Goal: Task Accomplishment & Management: Complete application form

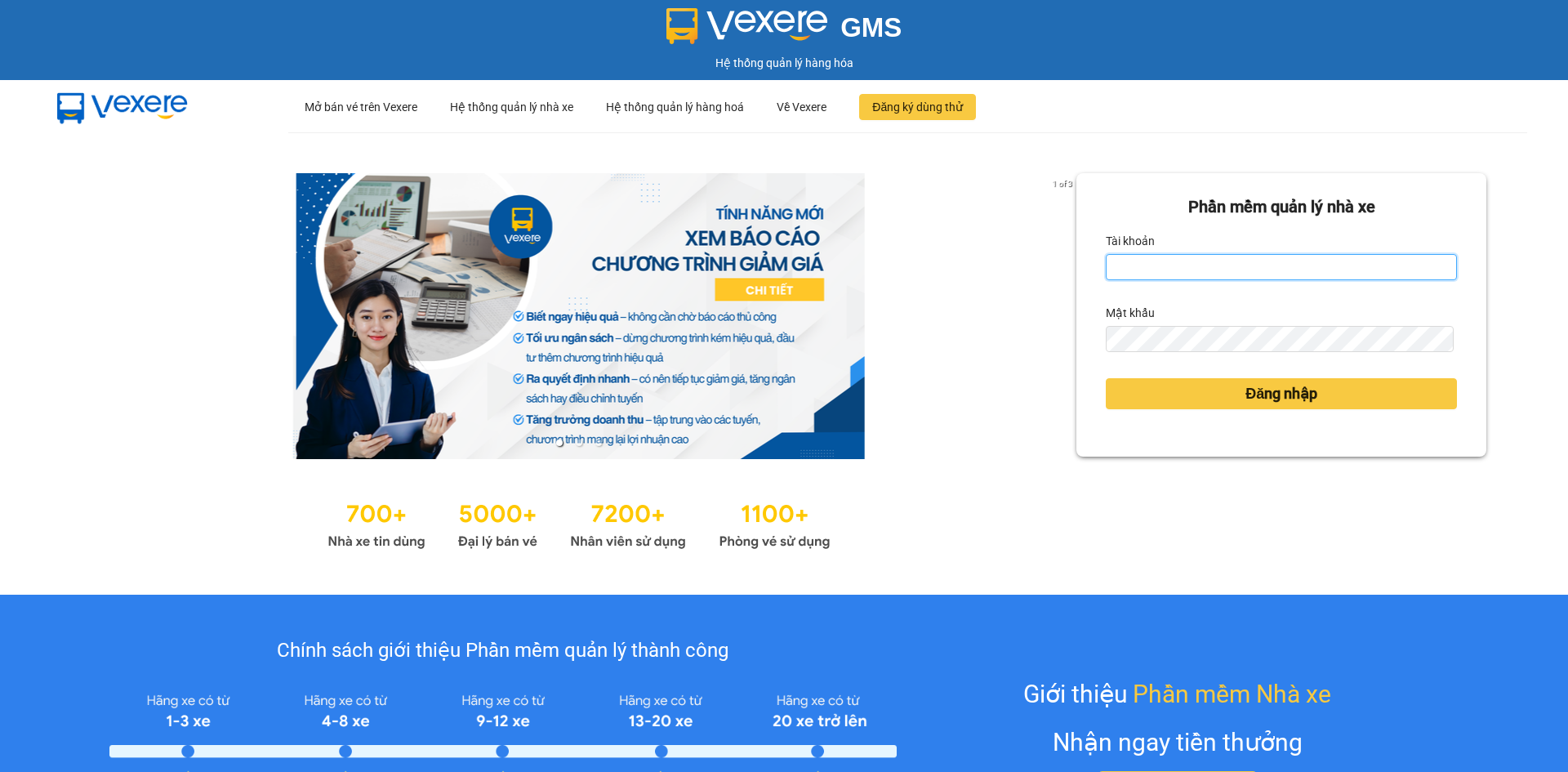
click at [1142, 276] on input "Tài khoản" at bounding box center [1282, 266] width 351 height 26
type input "hongphuc.tienoanh"
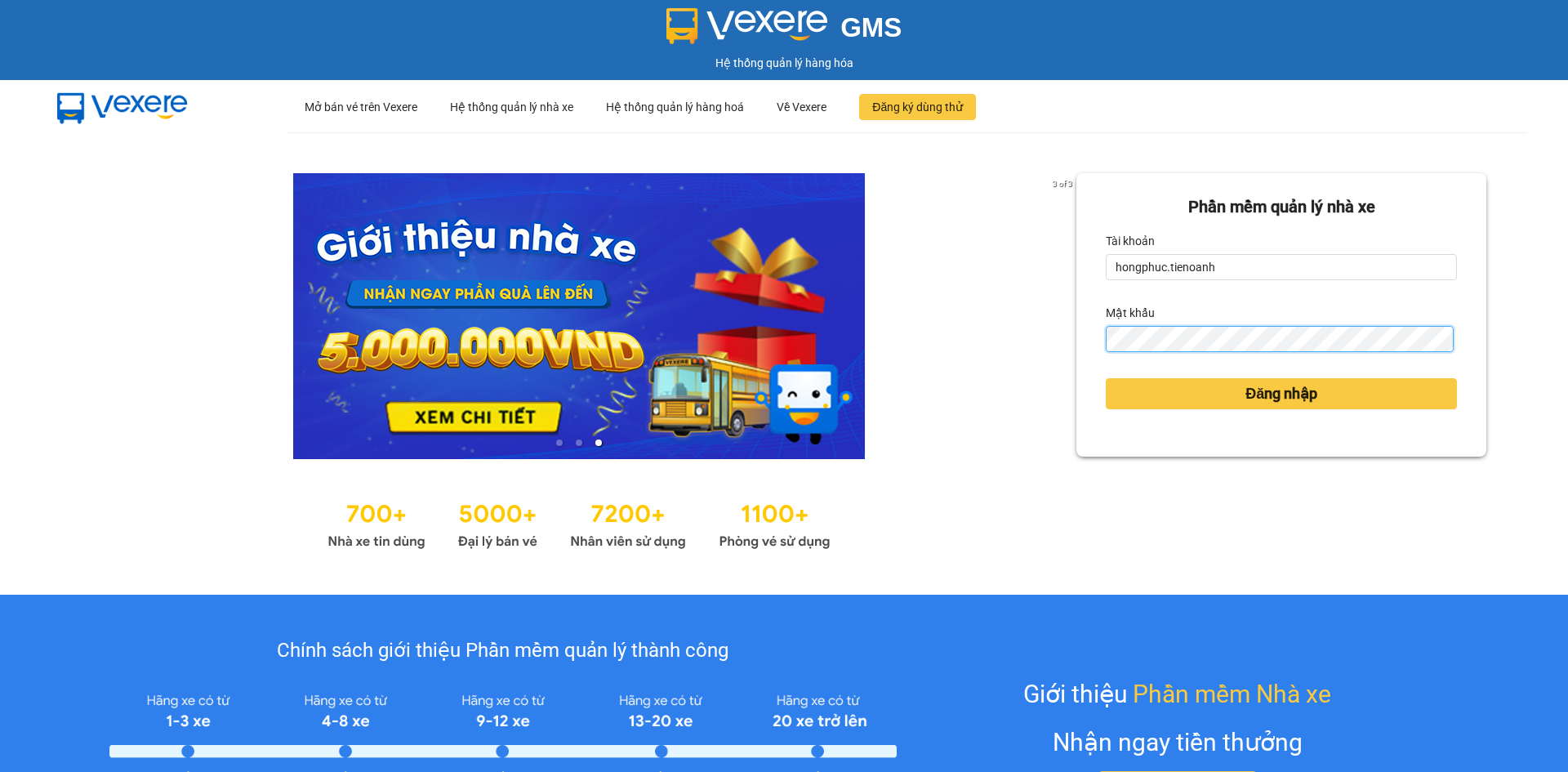
click at [1106, 378] on button "Đăng nhập" at bounding box center [1282, 393] width 351 height 31
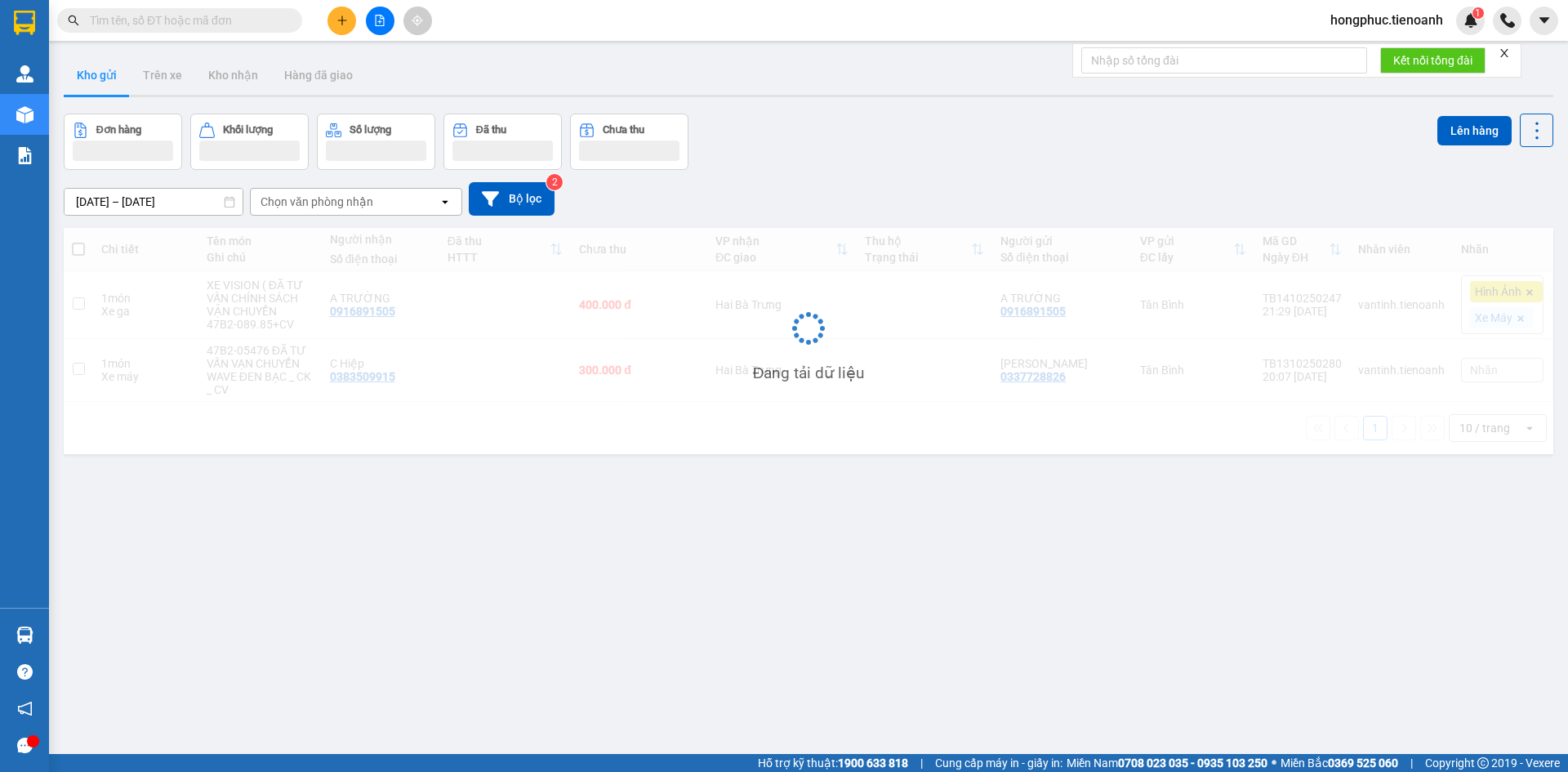
click at [176, 21] on input "text" at bounding box center [185, 20] width 192 height 18
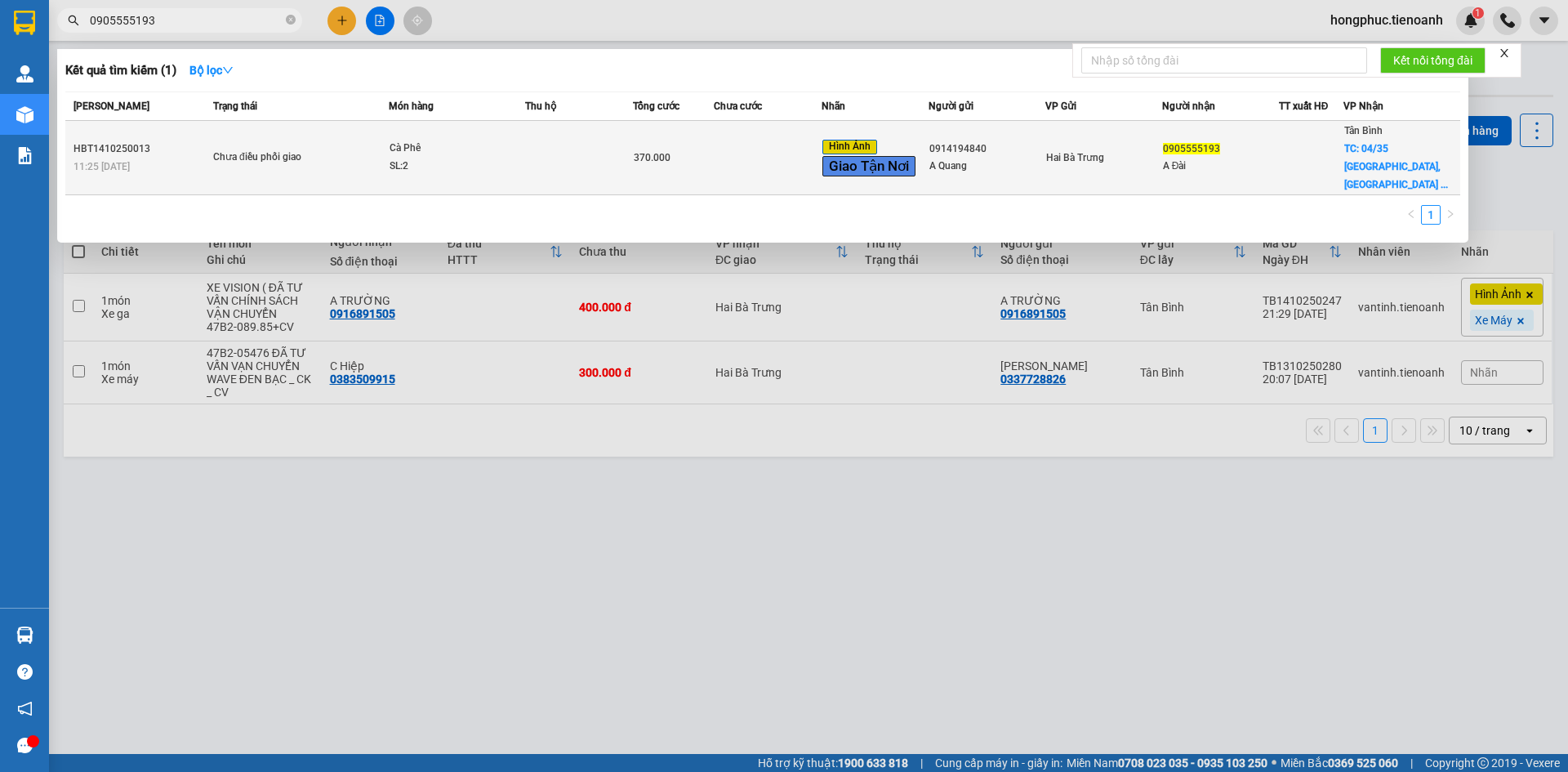
type input "0905555193"
click at [1245, 140] on div "0905555193" at bounding box center [1220, 148] width 115 height 17
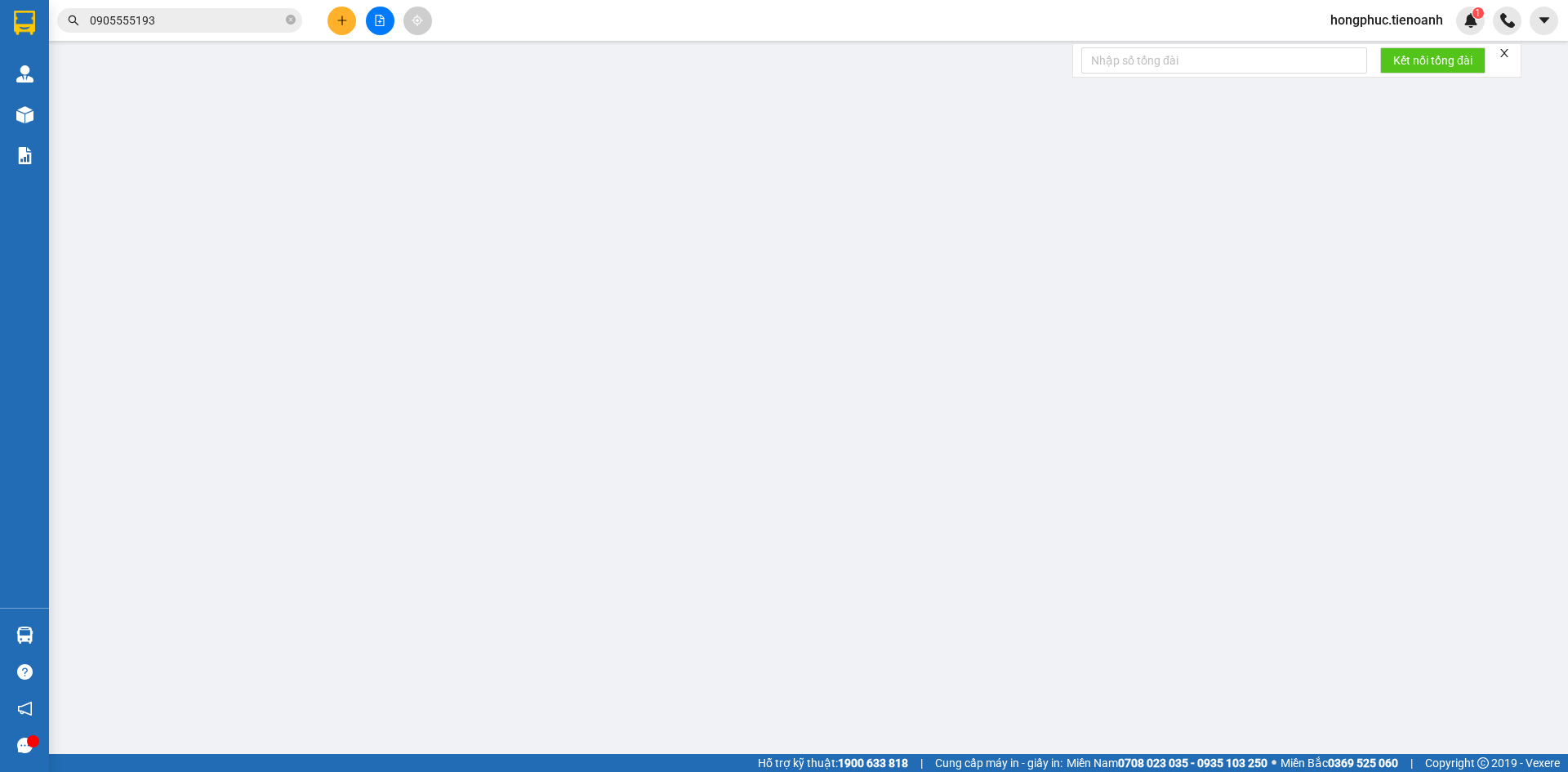
type input "0905555193"
type input "A Đài"
checkbox input "true"
type input "04/35 [GEOGRAPHIC_DATA], [GEOGRAPHIC_DATA] A, [GEOGRAPHIC_DATA], [GEOGRAPHIC_DA…"
type input "0914194840"
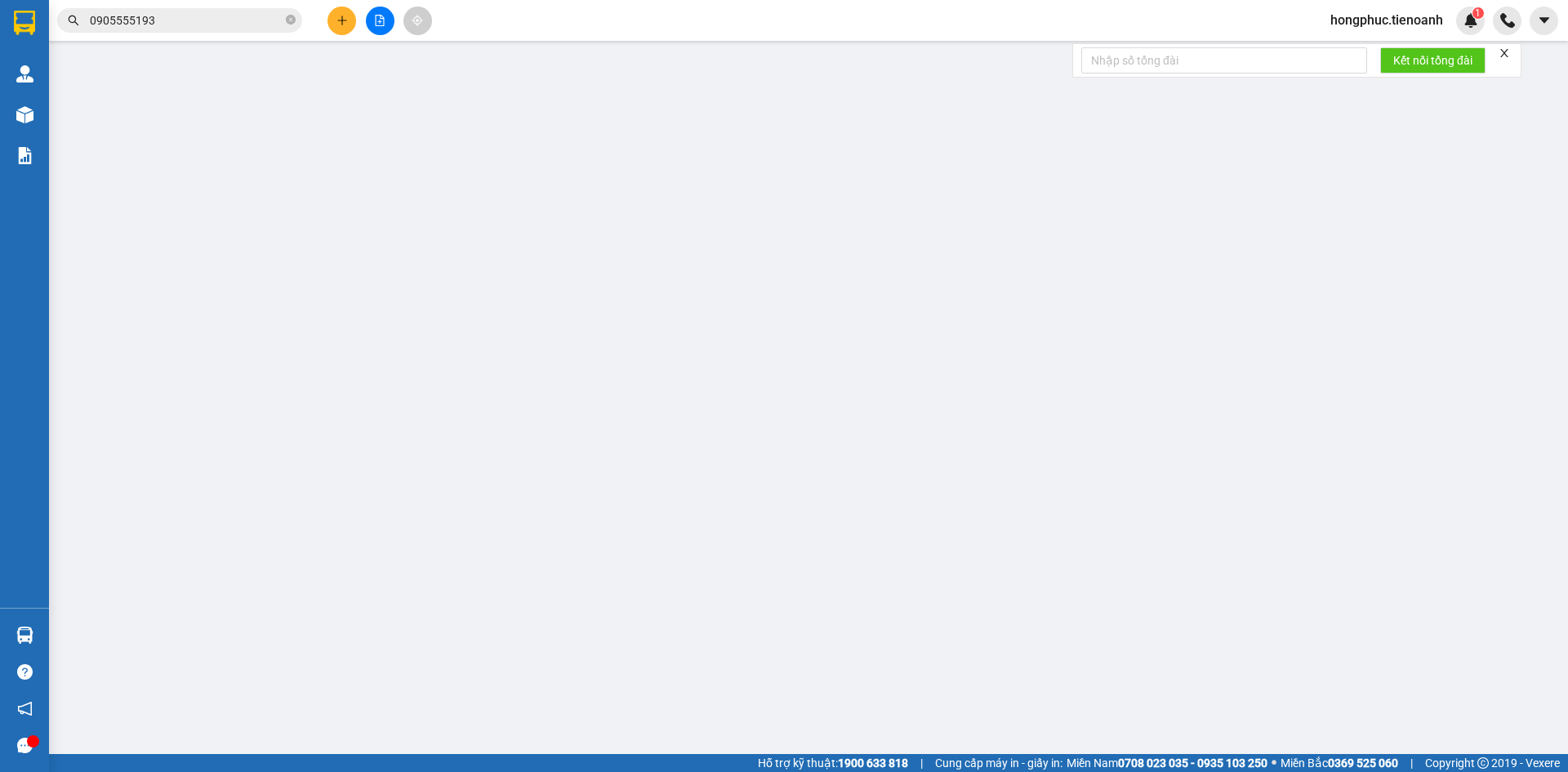
type input "A Quang"
type input "35/4 [GEOGRAPHIC_DATA], [GEOGRAPHIC_DATA], [GEOGRAPHIC_DATA], [GEOGRAPHIC_DATA]…"
type input "0"
type input "370.000"
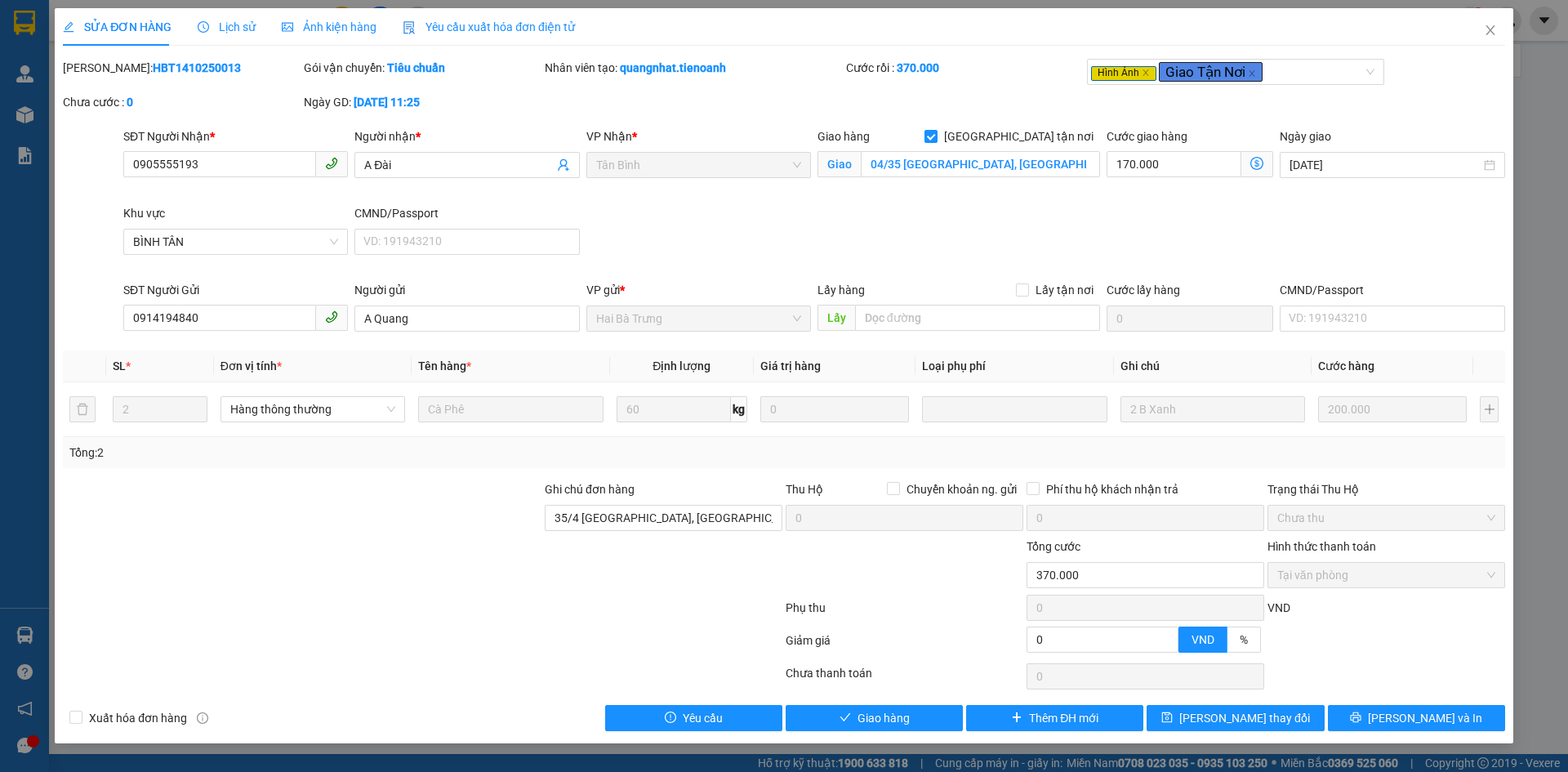
click at [228, 25] on span "Lịch sử" at bounding box center [226, 27] width 58 height 13
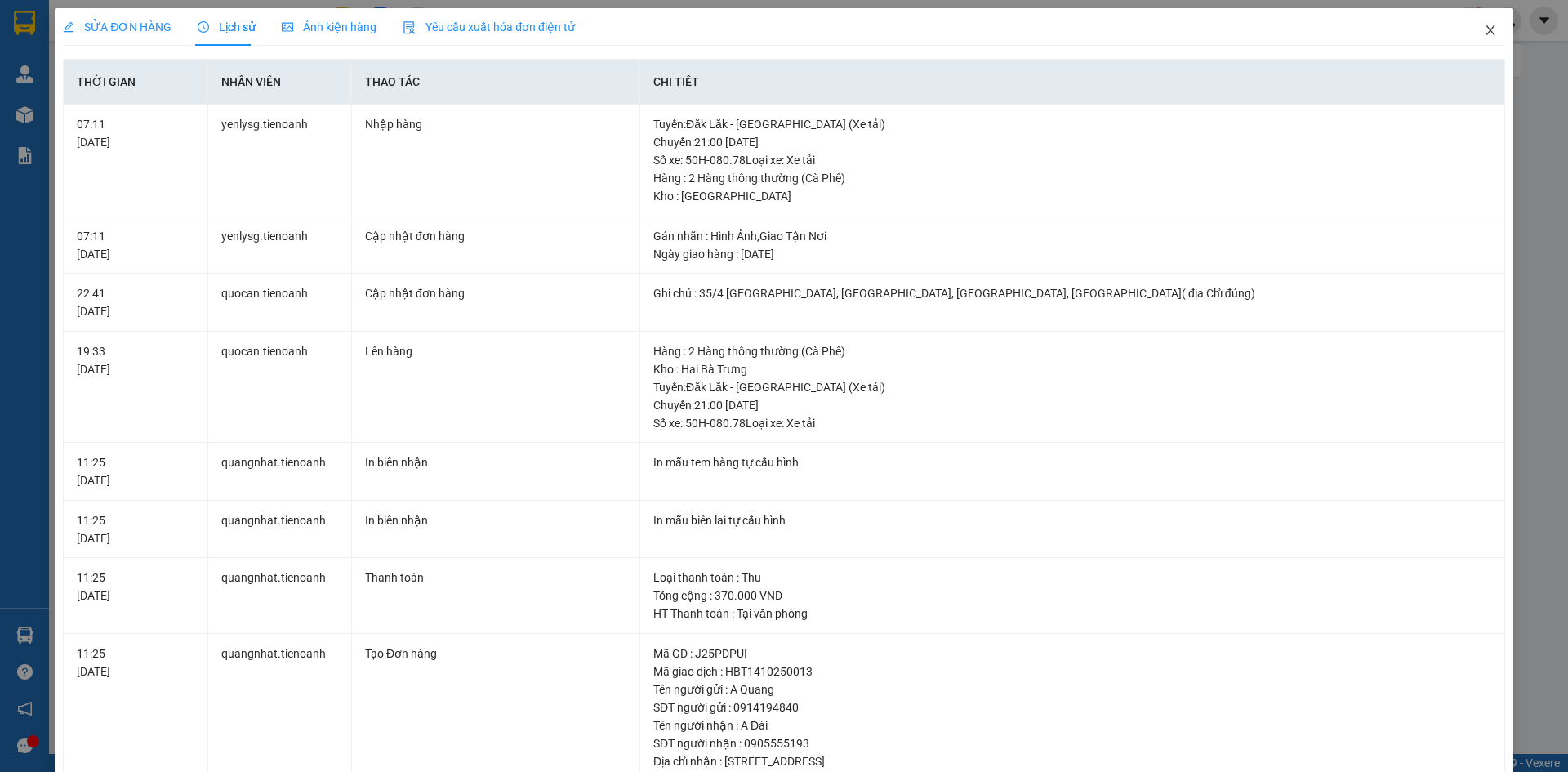
click at [1484, 28] on icon "close" at bounding box center [1490, 30] width 13 height 13
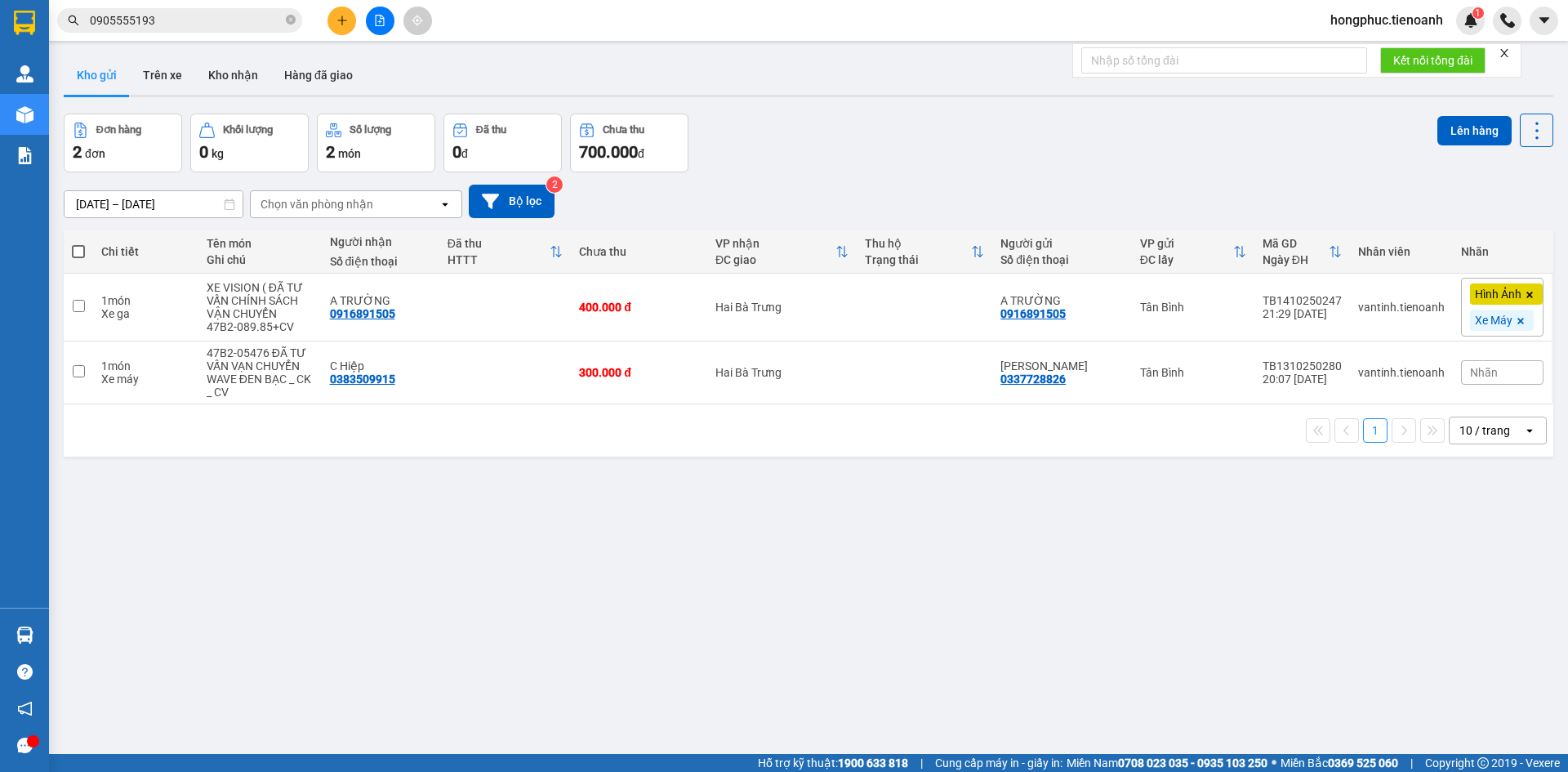
click at [163, 23] on input "0905555193" at bounding box center [185, 20] width 192 height 18
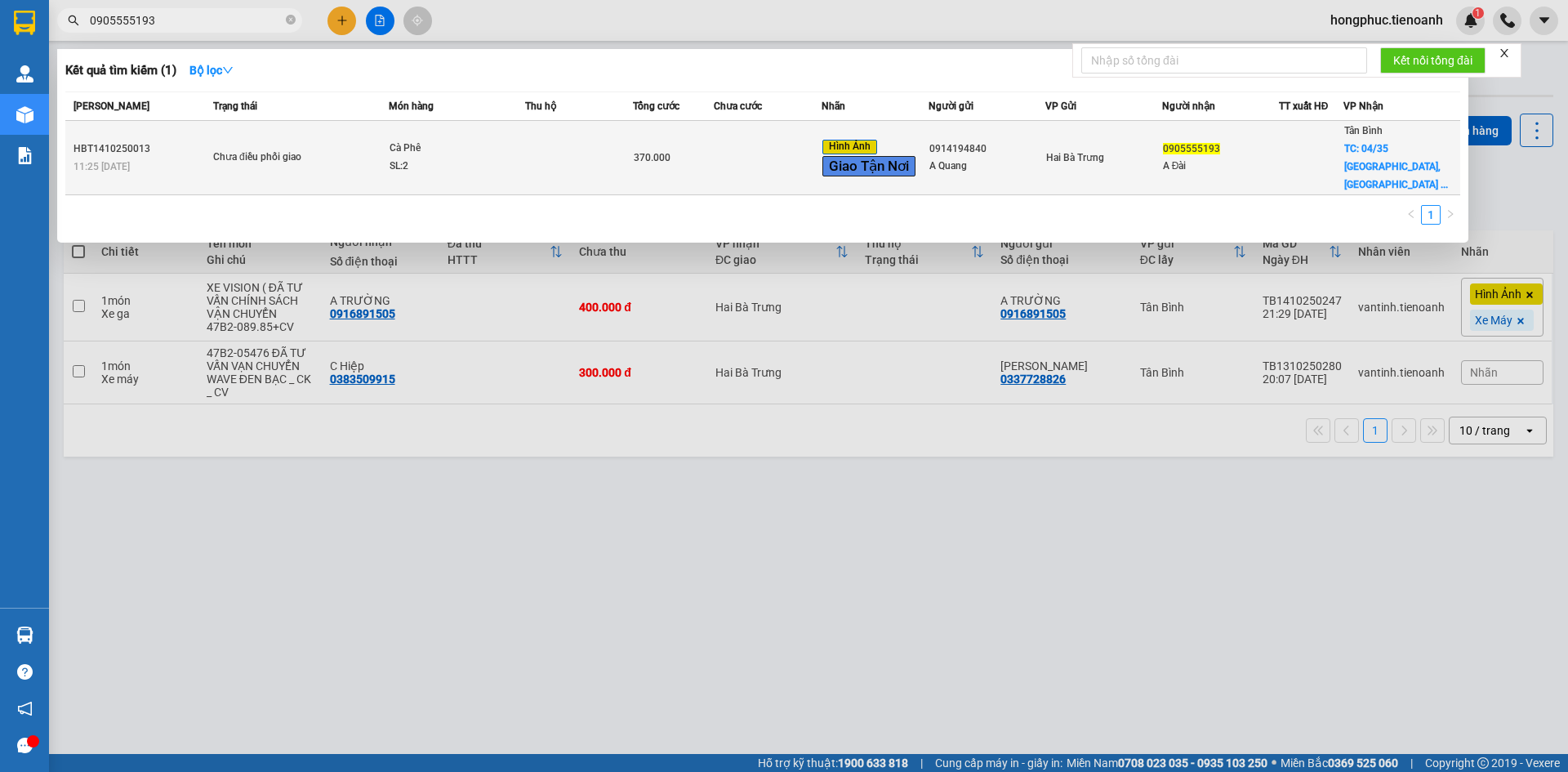
click at [1279, 155] on td at bounding box center [1311, 158] width 65 height 75
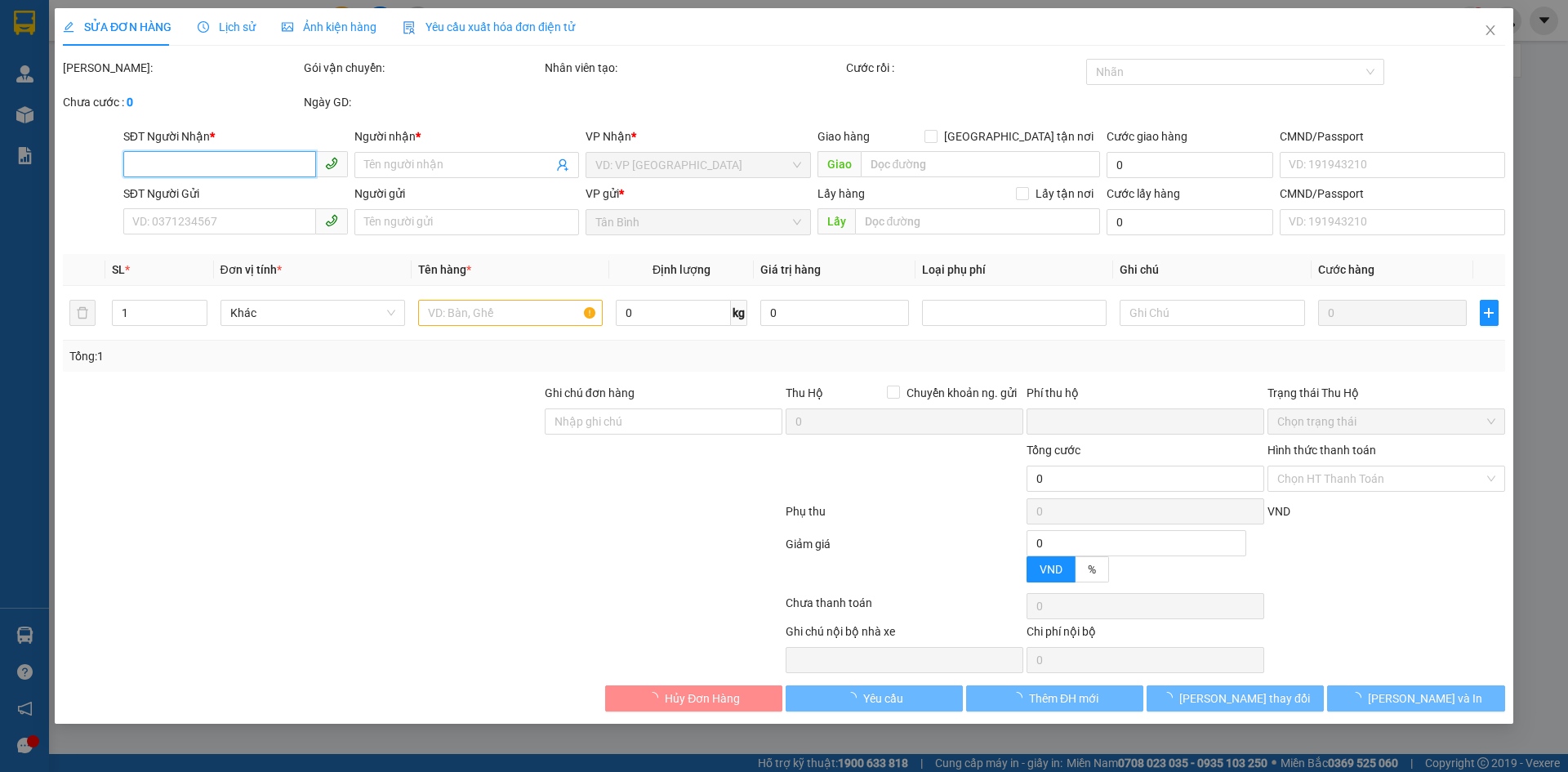
type input "0905555193"
type input "A Đài"
checkbox input "true"
type input "04/35 [GEOGRAPHIC_DATA], [GEOGRAPHIC_DATA] A, [GEOGRAPHIC_DATA], [GEOGRAPHIC_DA…"
type input "0914194840"
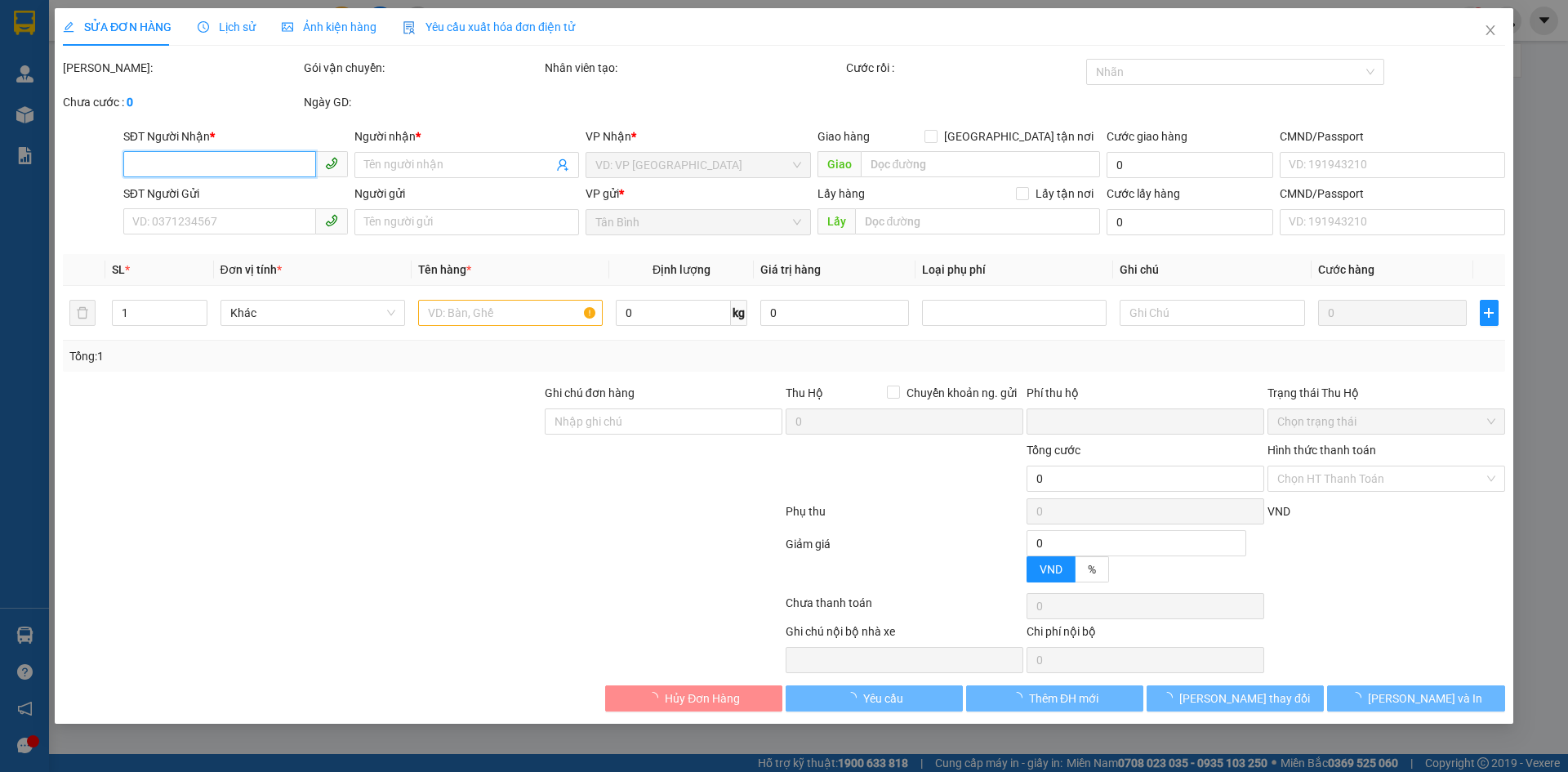
type input "A Quang"
type input "35/4 [GEOGRAPHIC_DATA], [GEOGRAPHIC_DATA], [GEOGRAPHIC_DATA], [GEOGRAPHIC_DATA]…"
type input "0"
type input "370.000"
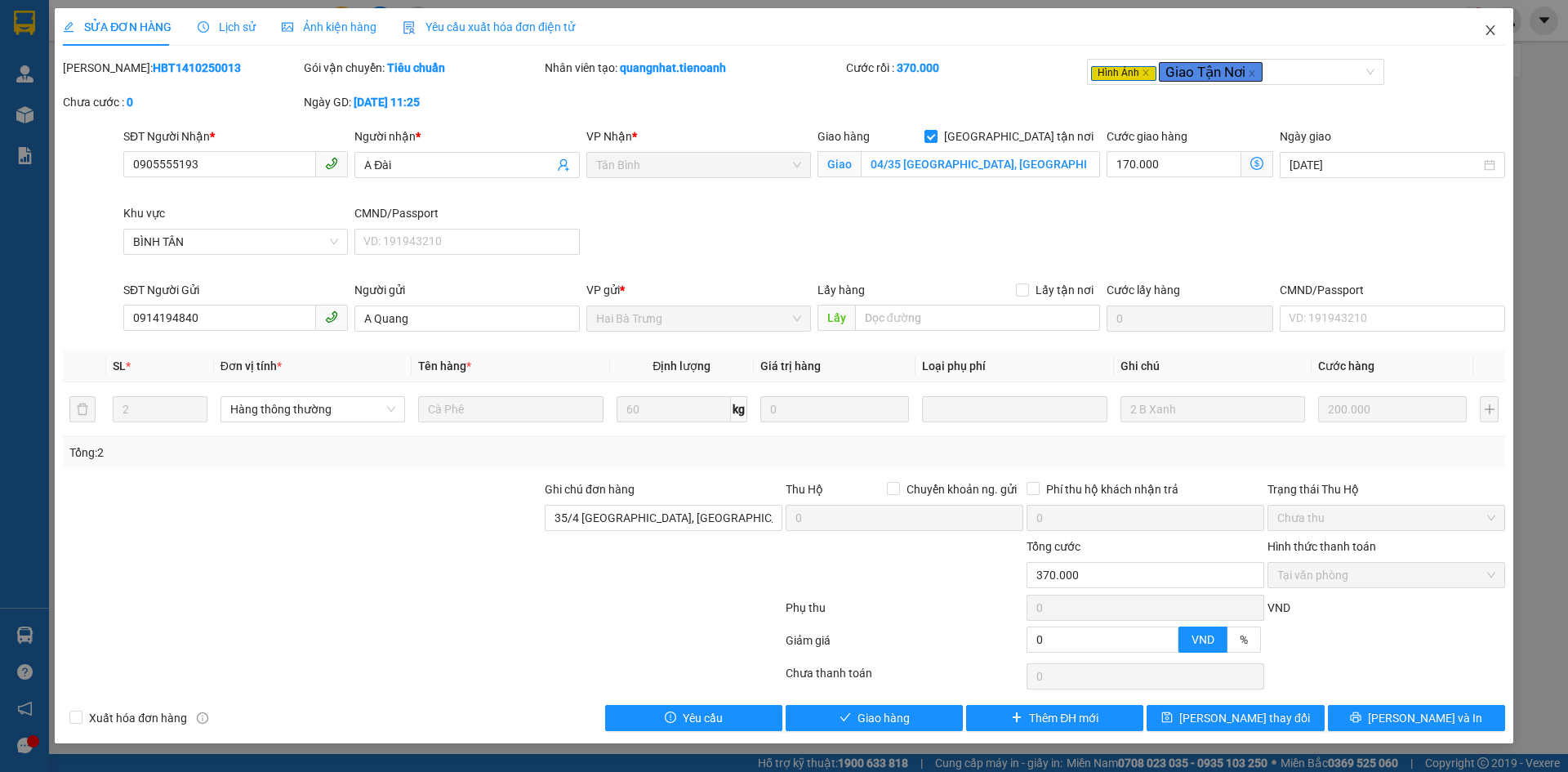
click at [1487, 26] on icon "close" at bounding box center [1490, 30] width 13 height 13
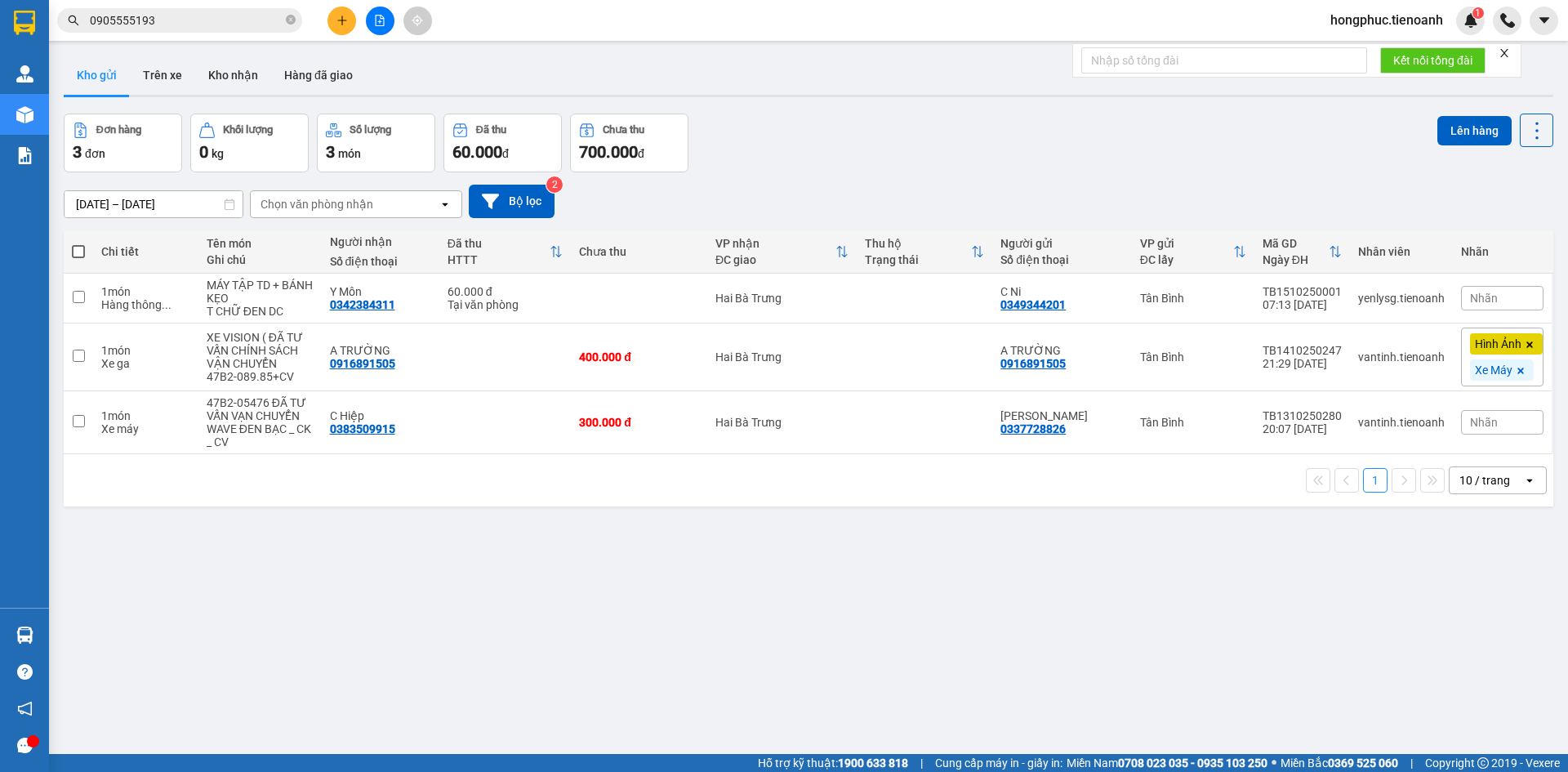
click at [194, 23] on input "0905555193" at bounding box center [185, 20] width 192 height 18
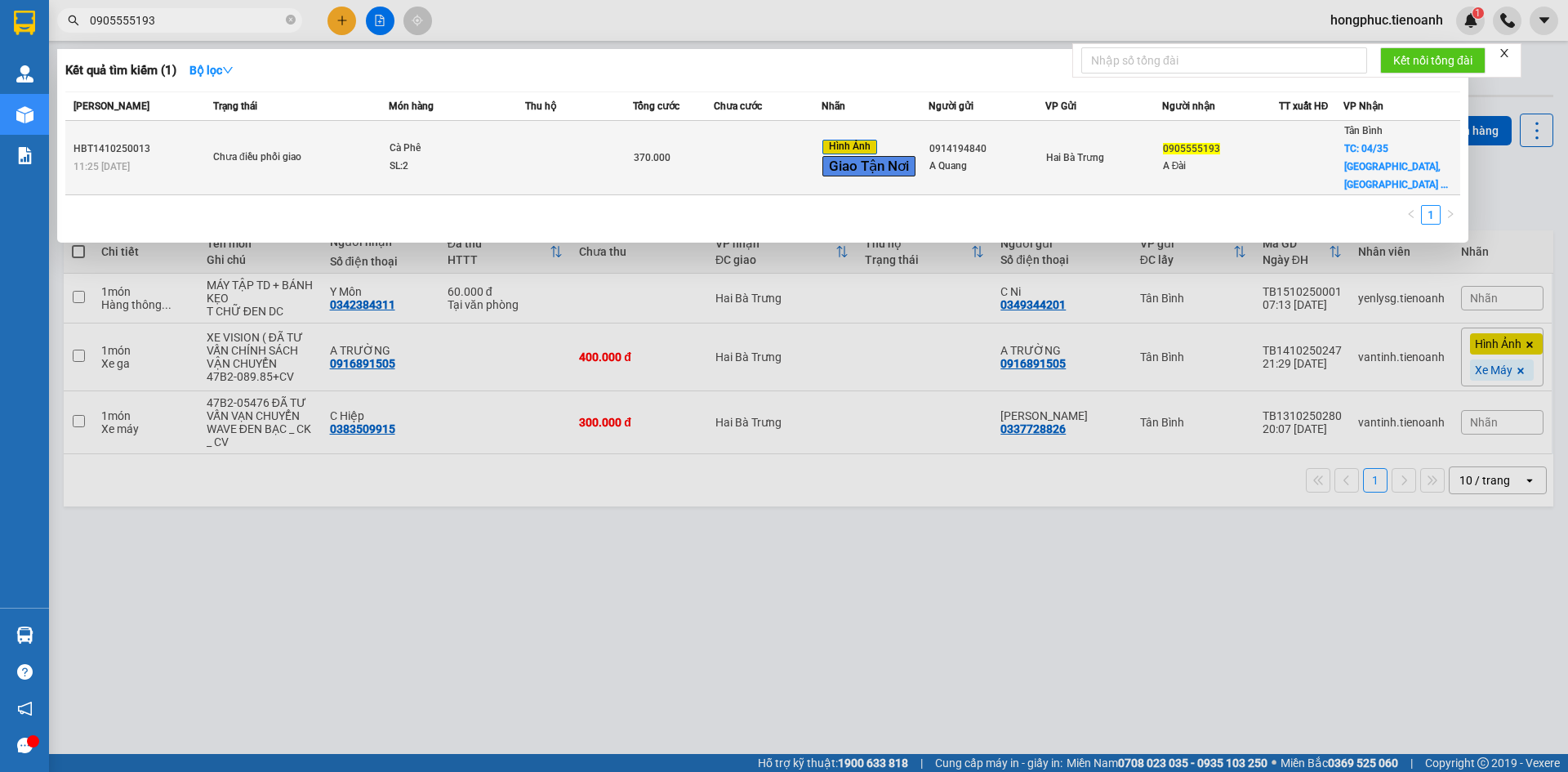
click at [1056, 152] on span "Hai Bà Trưng" at bounding box center [1075, 157] width 58 height 12
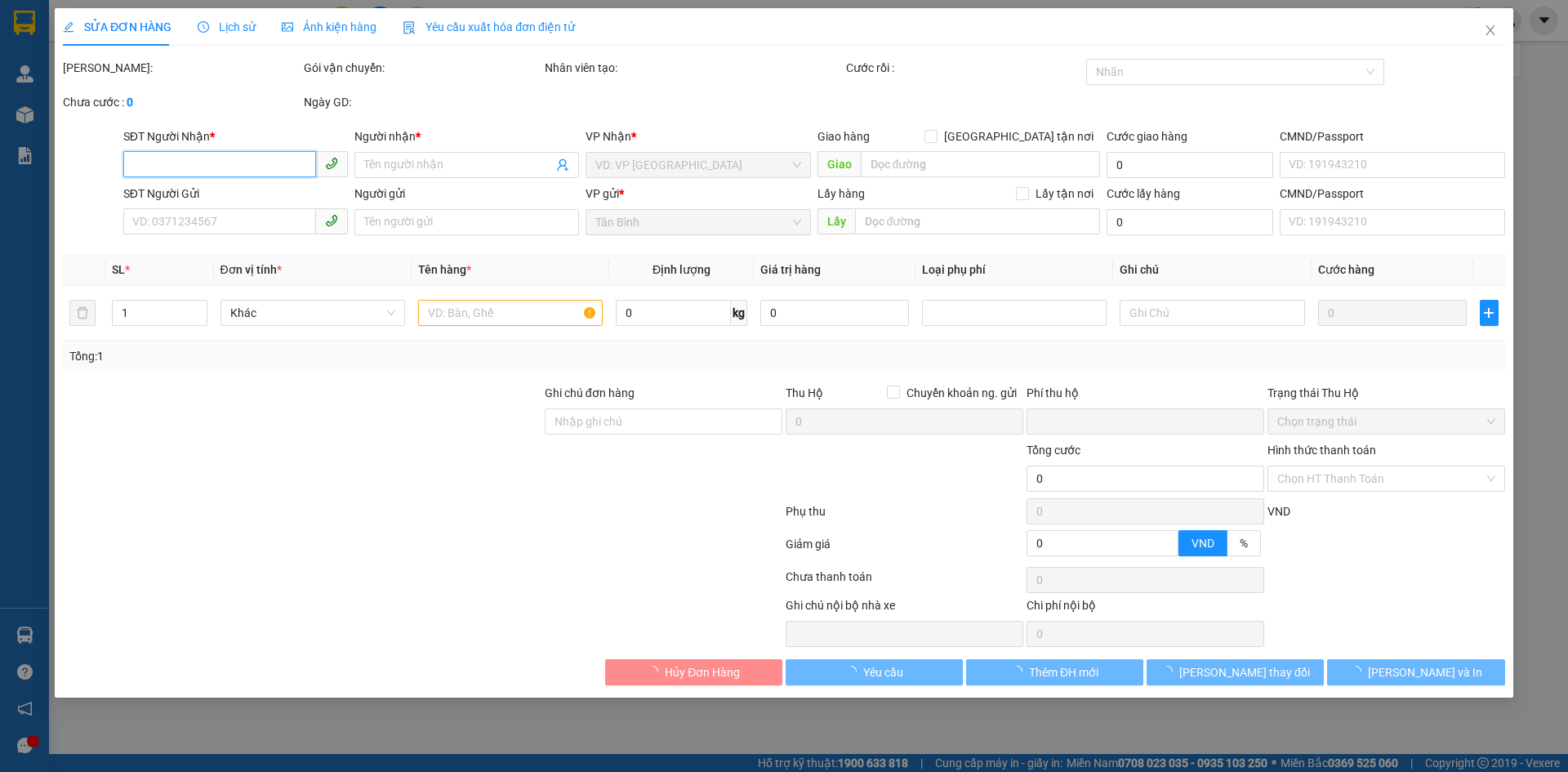
type input "0905555193"
type input "A Đài"
checkbox input "true"
type input "35/4 [GEOGRAPHIC_DATA], [GEOGRAPHIC_DATA] A, [GEOGRAPHIC_DATA], [GEOGRAPHIC_DAT…"
type input "0914194840"
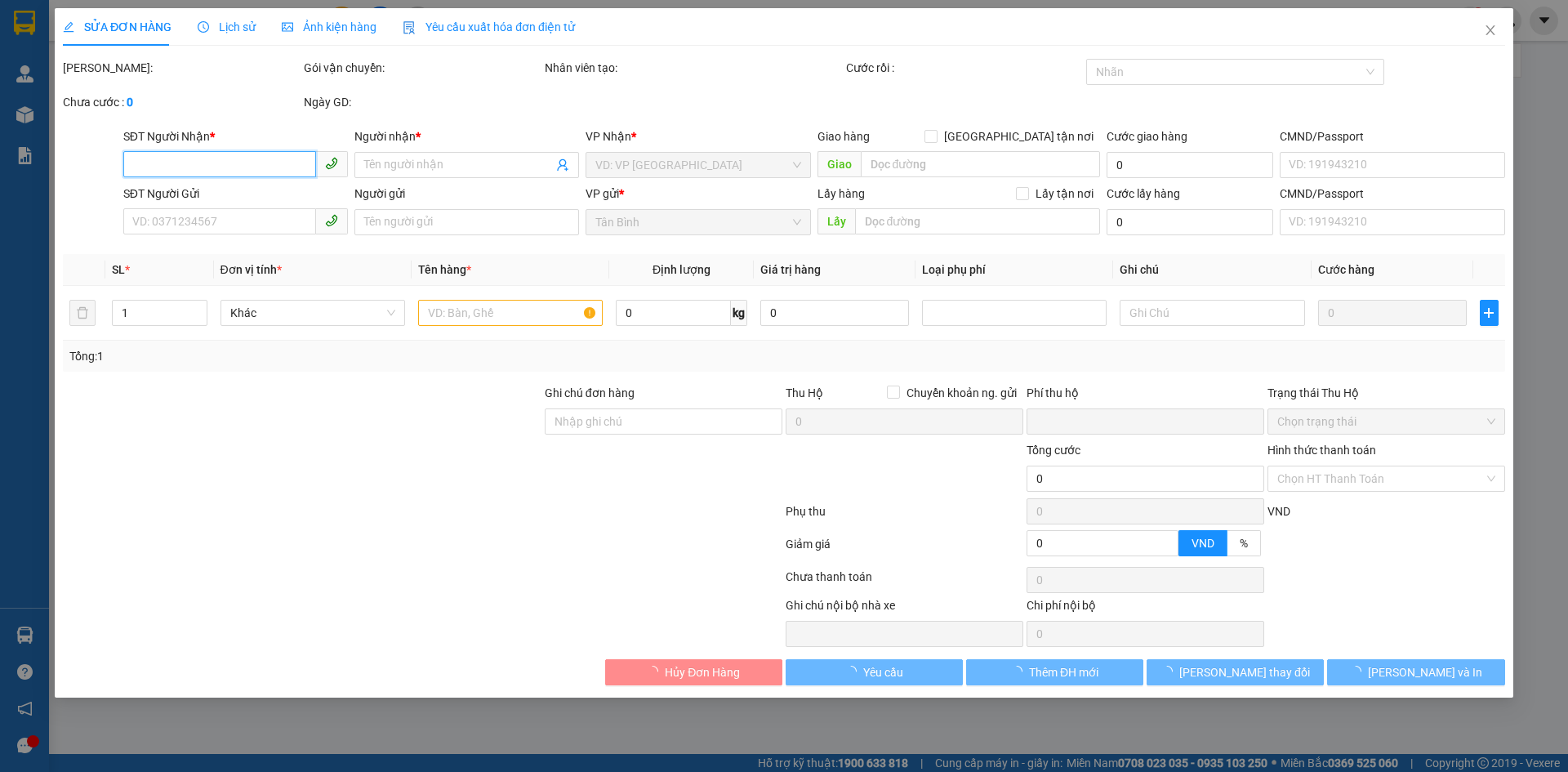
type input "A Quang"
type input "GỌI 2 LẦN KNM"
type input "0"
type input "370.000"
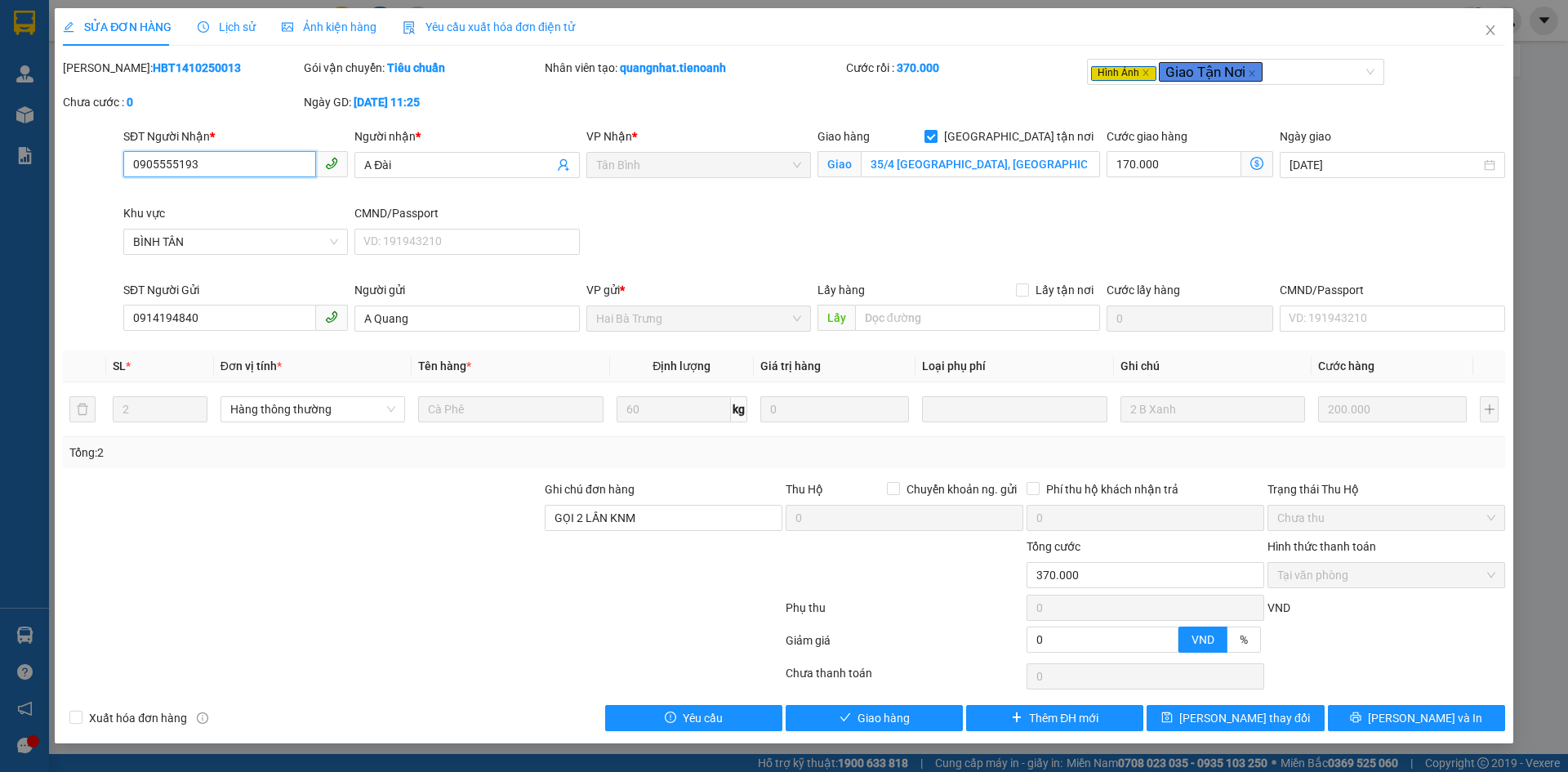
click at [210, 159] on input "0905555193" at bounding box center [219, 163] width 192 height 26
click at [1496, 31] on span "Close" at bounding box center [1491, 31] width 46 height 46
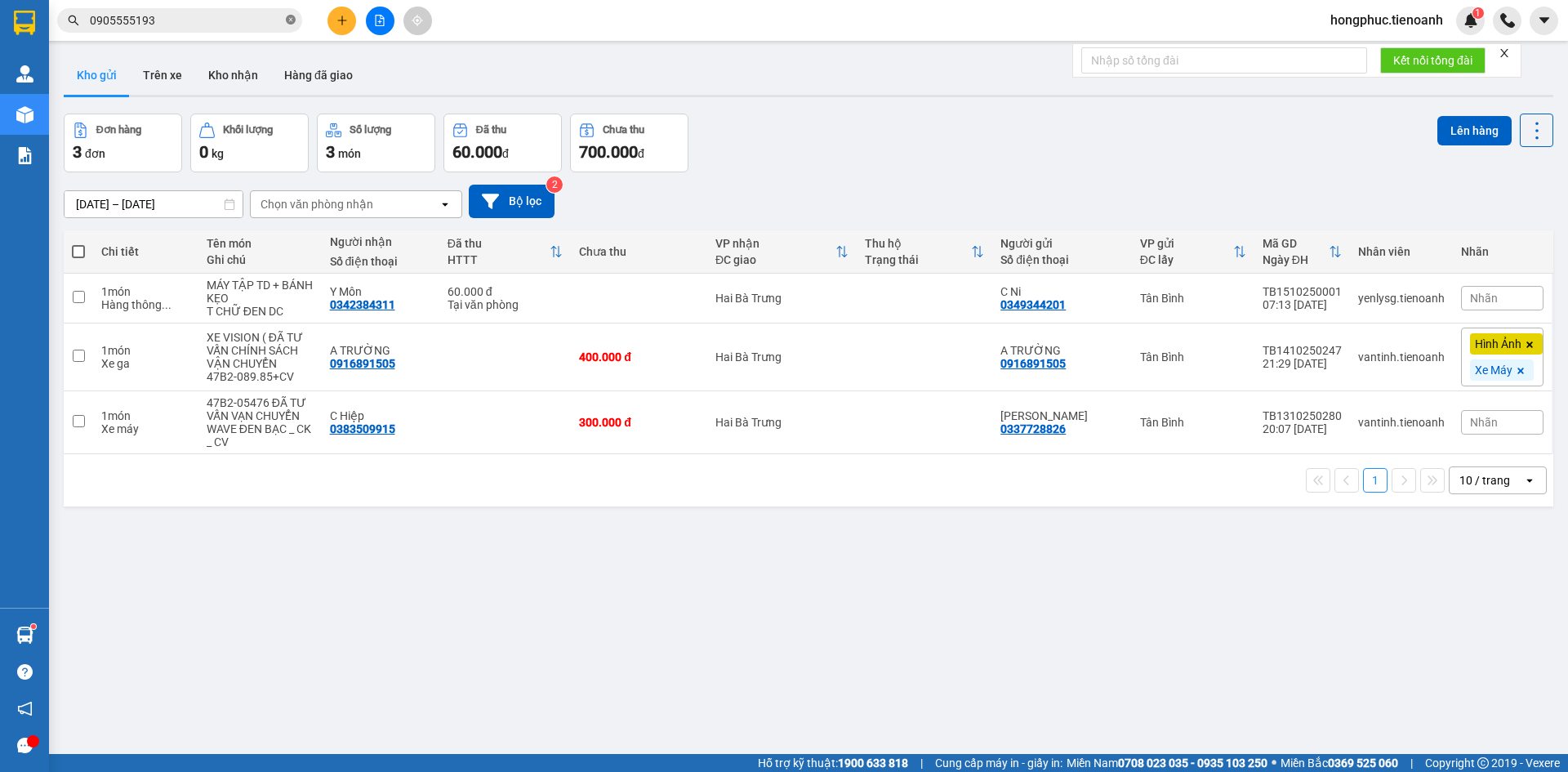
click at [292, 23] on icon "close-circle" at bounding box center [290, 20] width 10 height 10
drag, startPoint x: 256, startPoint y: 35, endPoint x: 177, endPoint y: 19, distance: 80.6
click at [179, 17] on input "text" at bounding box center [185, 20] width 192 height 18
paste input "0903130929"
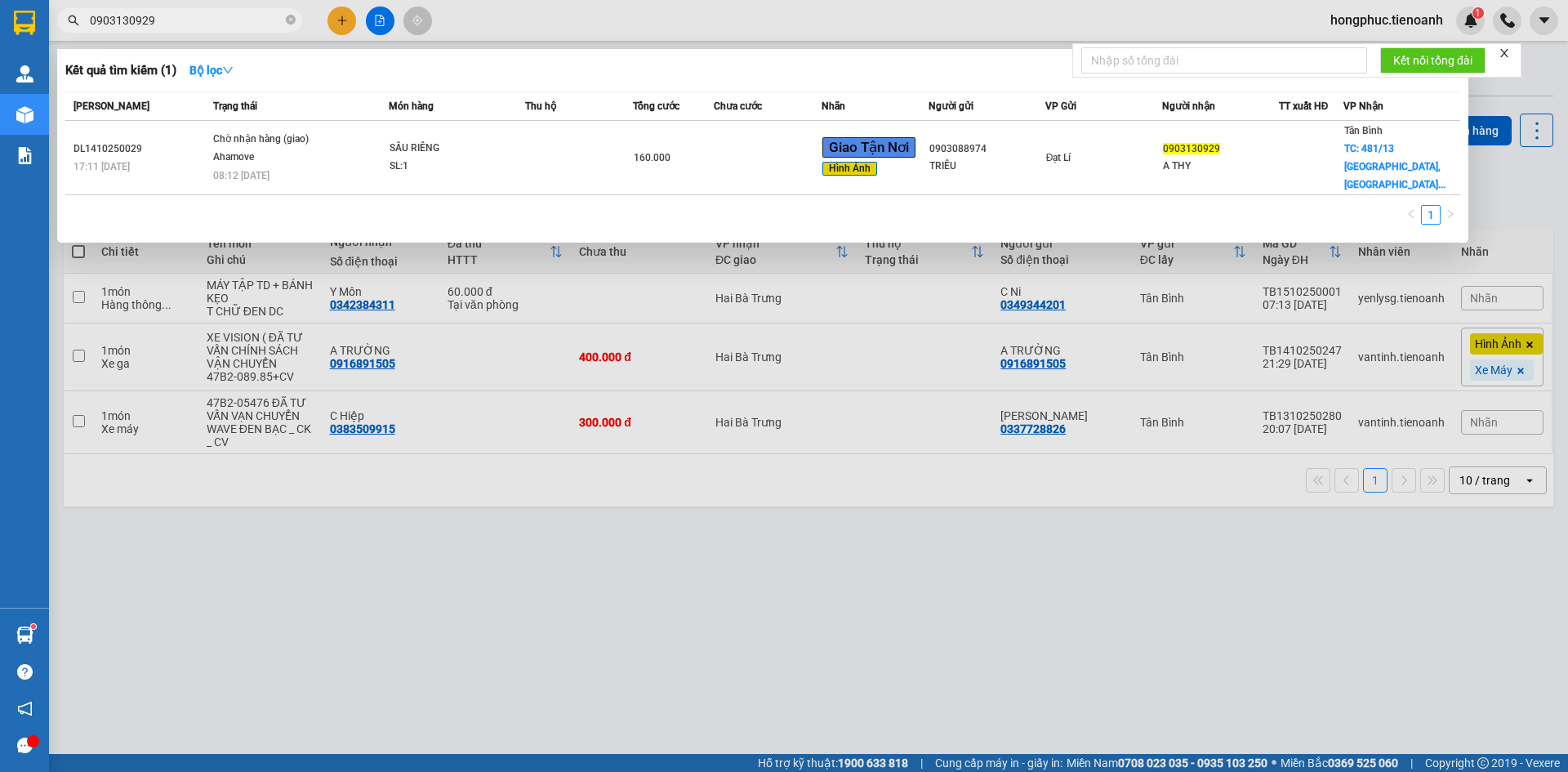
type input "0903130929"
